Goal: Task Accomplishment & Management: Manage account settings

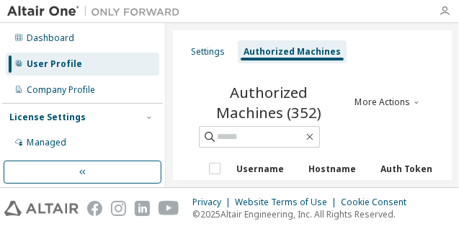
click at [444, 10] on icon "button" at bounding box center [445, 11] width 12 height 12
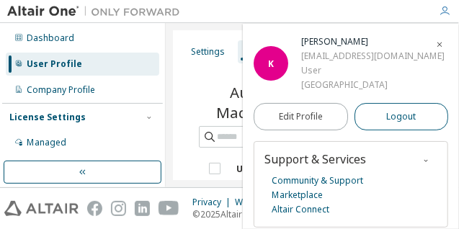
click at [387, 112] on span "Logout" at bounding box center [402, 117] width 30 height 14
